Goal: Information Seeking & Learning: Check status

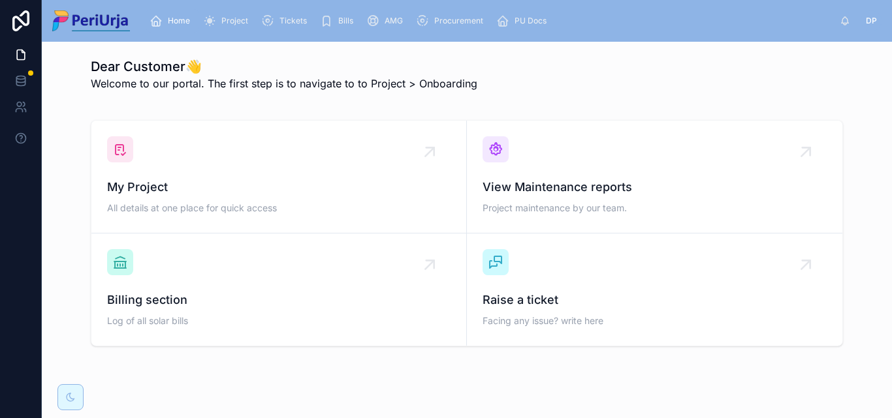
click at [240, 13] on div "Project" at bounding box center [228, 20] width 50 height 21
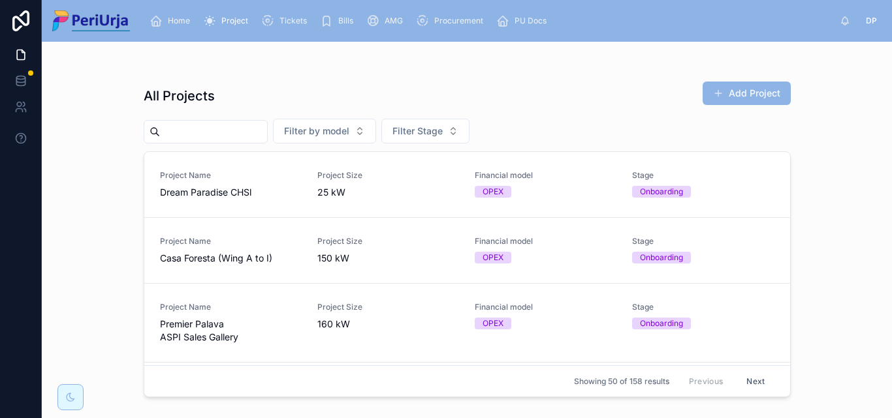
click at [242, 127] on input "text" at bounding box center [213, 132] width 107 height 18
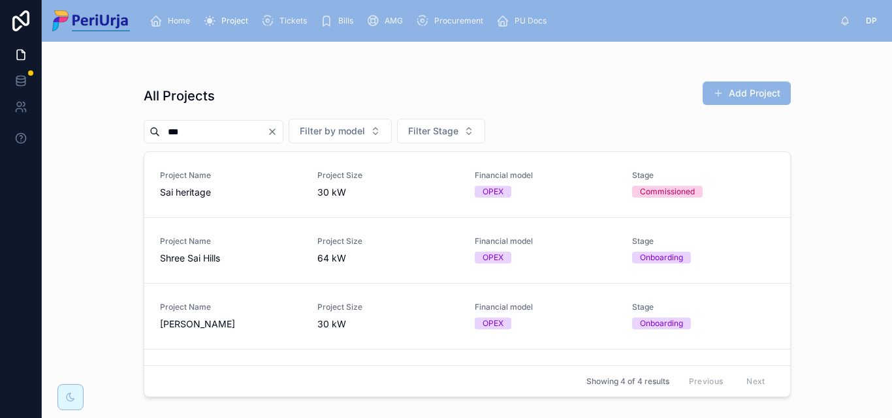
type input "***"
click at [232, 320] on span "[PERSON_NAME]" at bounding box center [231, 324] width 142 height 13
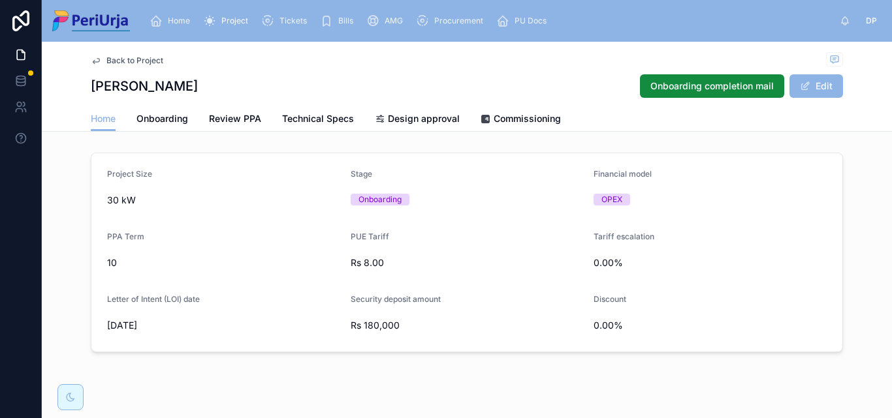
click at [545, 117] on span "Commissioning" at bounding box center [527, 118] width 67 height 13
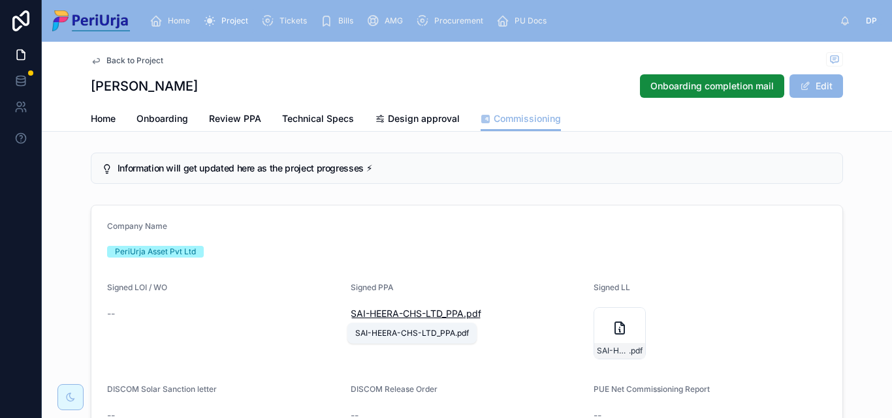
click at [407, 315] on span "SAI-HEERA-CHS-LTD_PPA" at bounding box center [407, 313] width 113 height 13
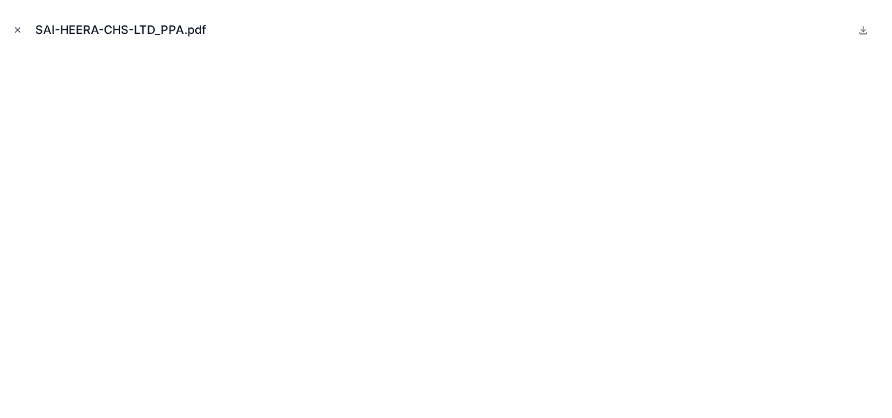
click at [21, 32] on icon "Close modal" at bounding box center [17, 29] width 9 height 9
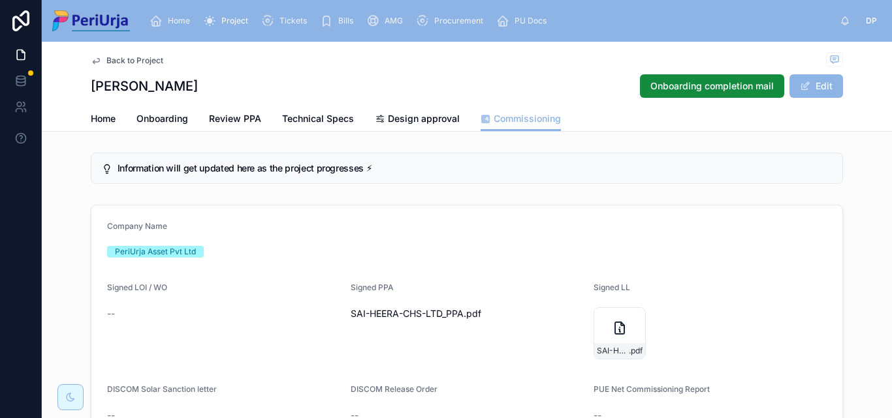
scroll to position [65, 0]
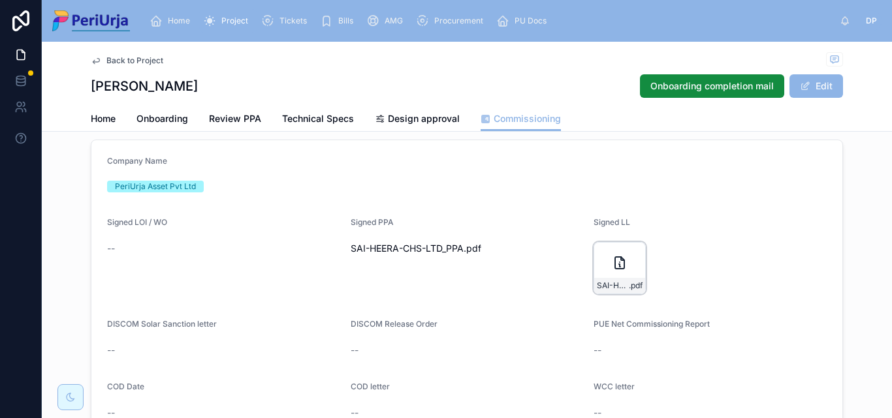
click at [616, 257] on icon at bounding box center [619, 263] width 9 height 12
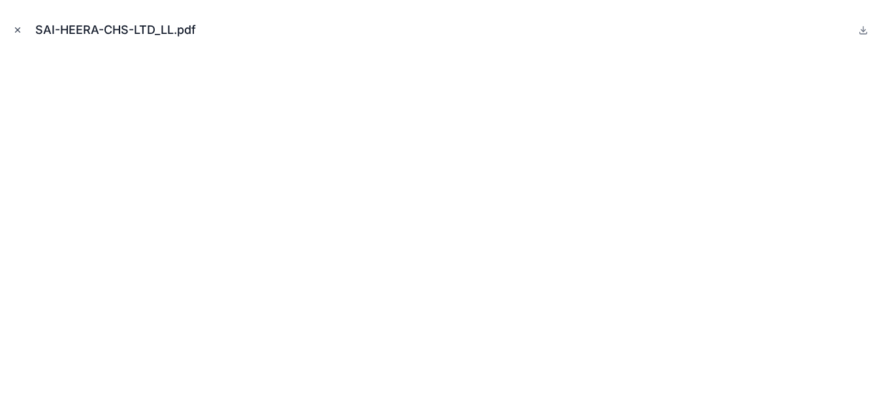
click at [22, 35] on button "Close modal" at bounding box center [17, 30] width 14 height 14
